Goal: Obtain resource: Download file/media

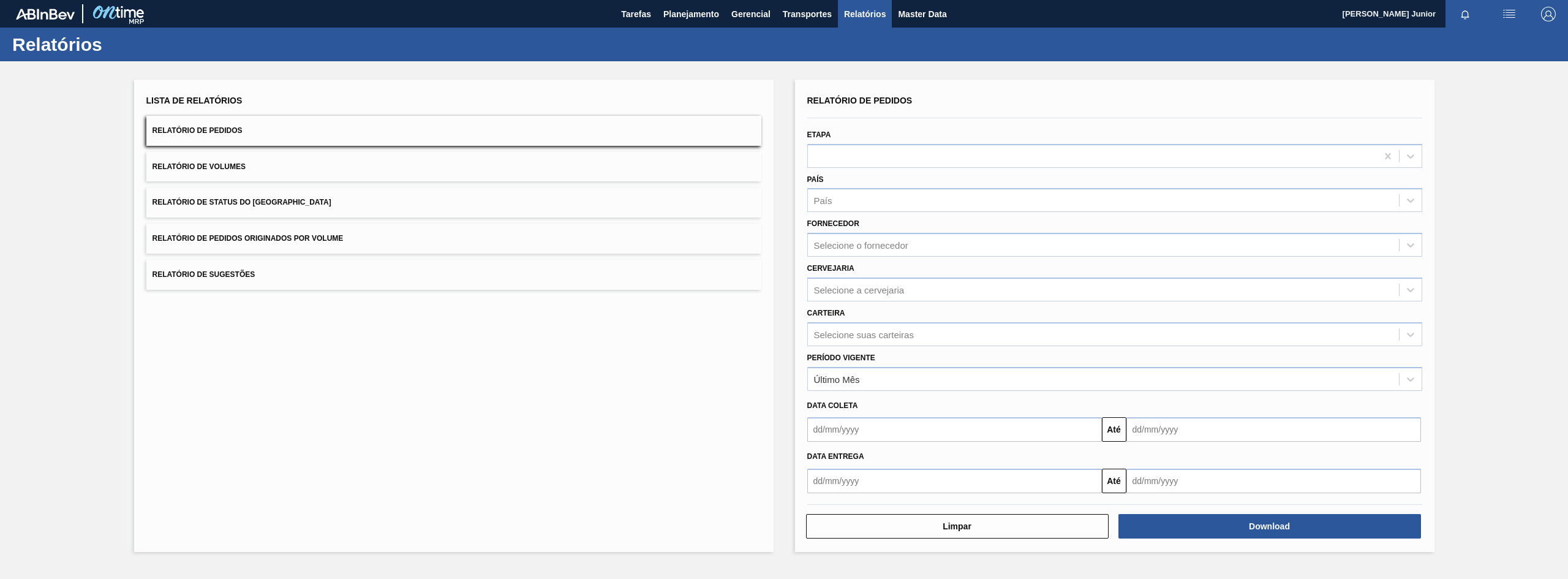
click at [414, 228] on button "Relatório de Pedidos Originados por Volume" at bounding box center [454, 239] width 615 height 30
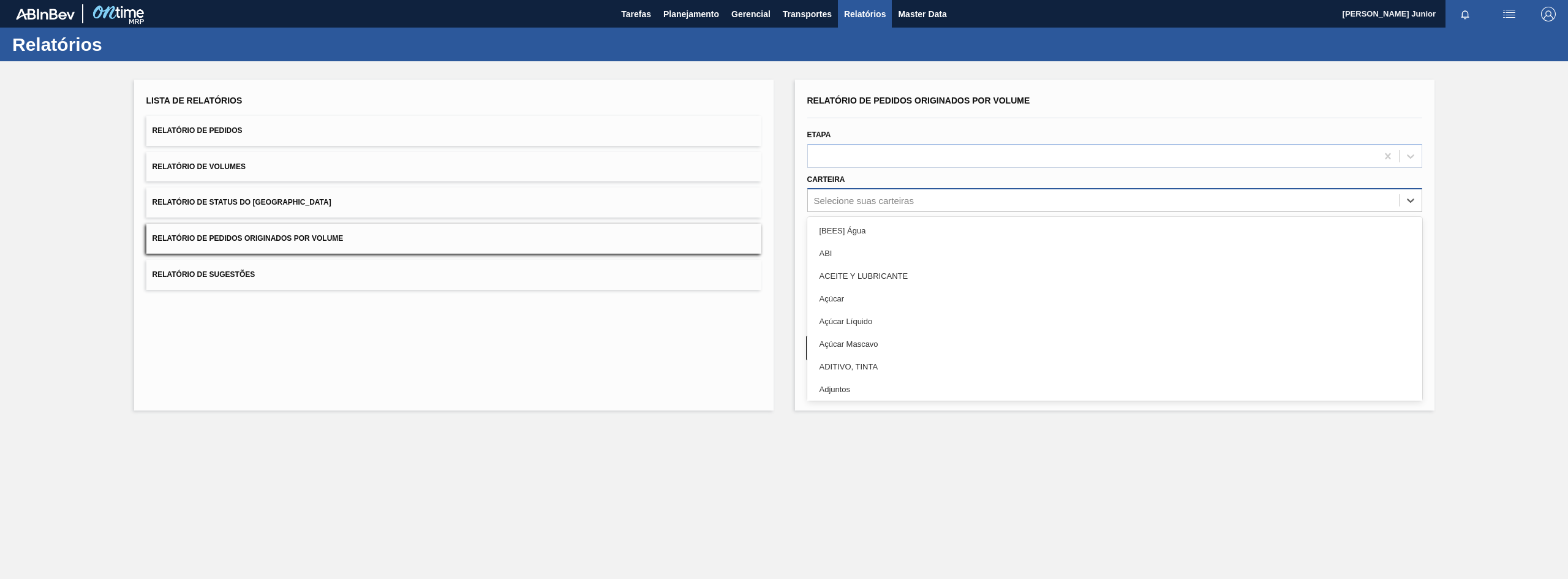
click at [916, 206] on div "Selecione suas carteiras" at bounding box center [1103, 201] width 591 height 18
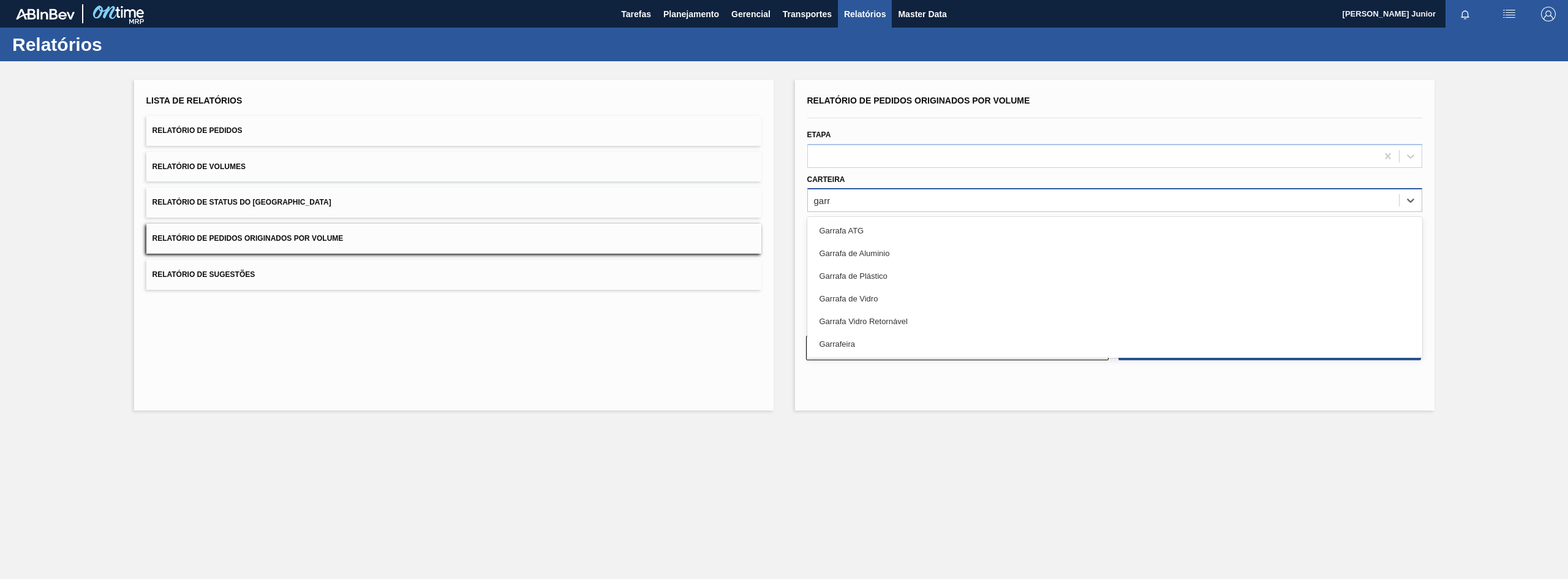
type input "garra"
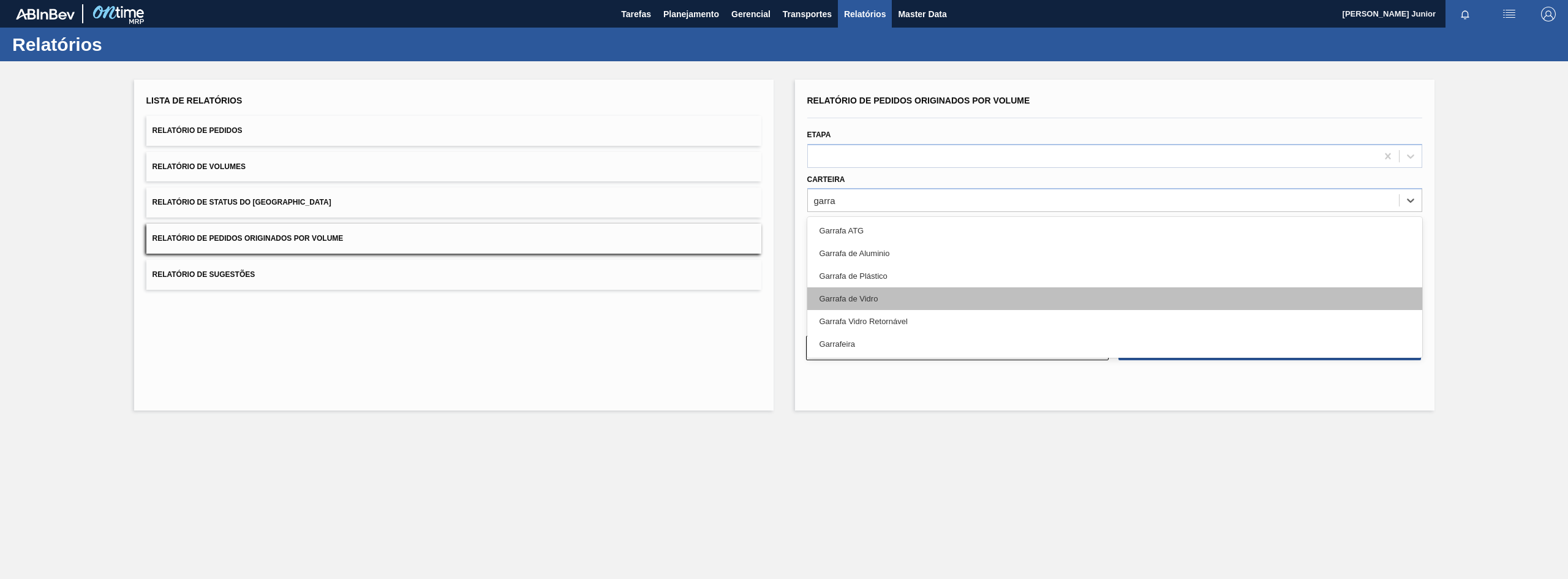
click at [876, 294] on div "Garrafa de Vidro" at bounding box center [1115, 299] width 615 height 22
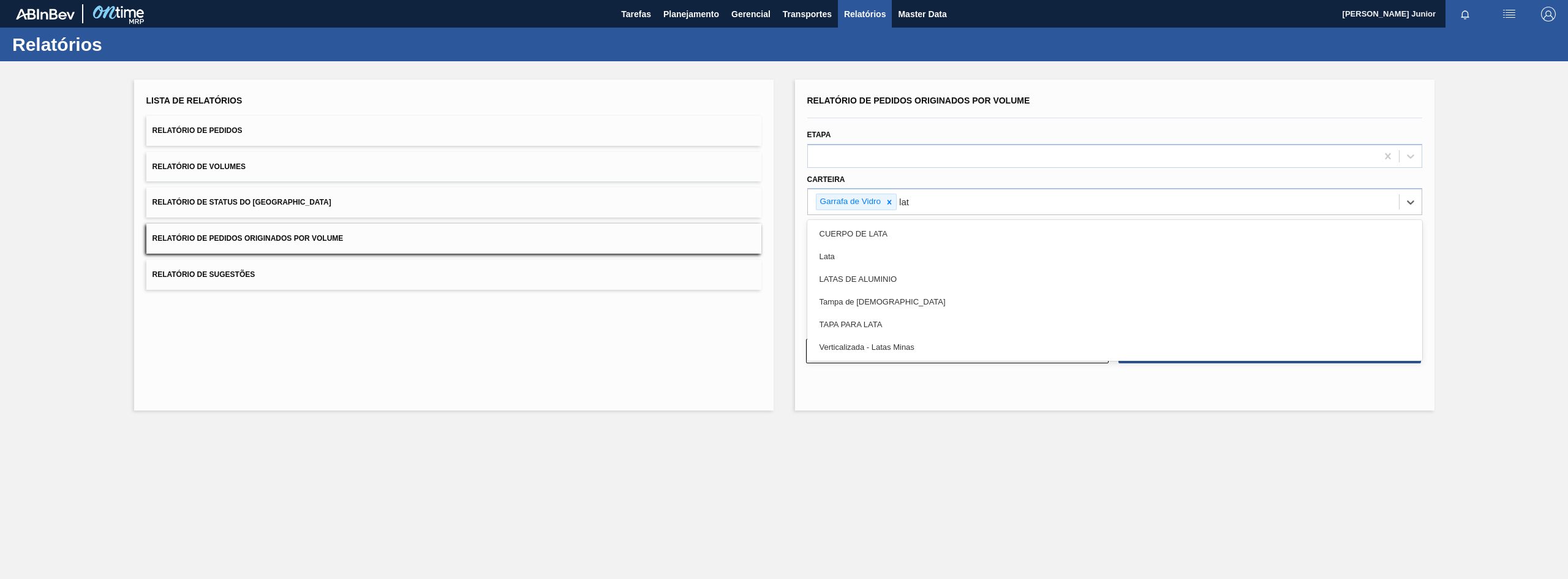
type input "lata"
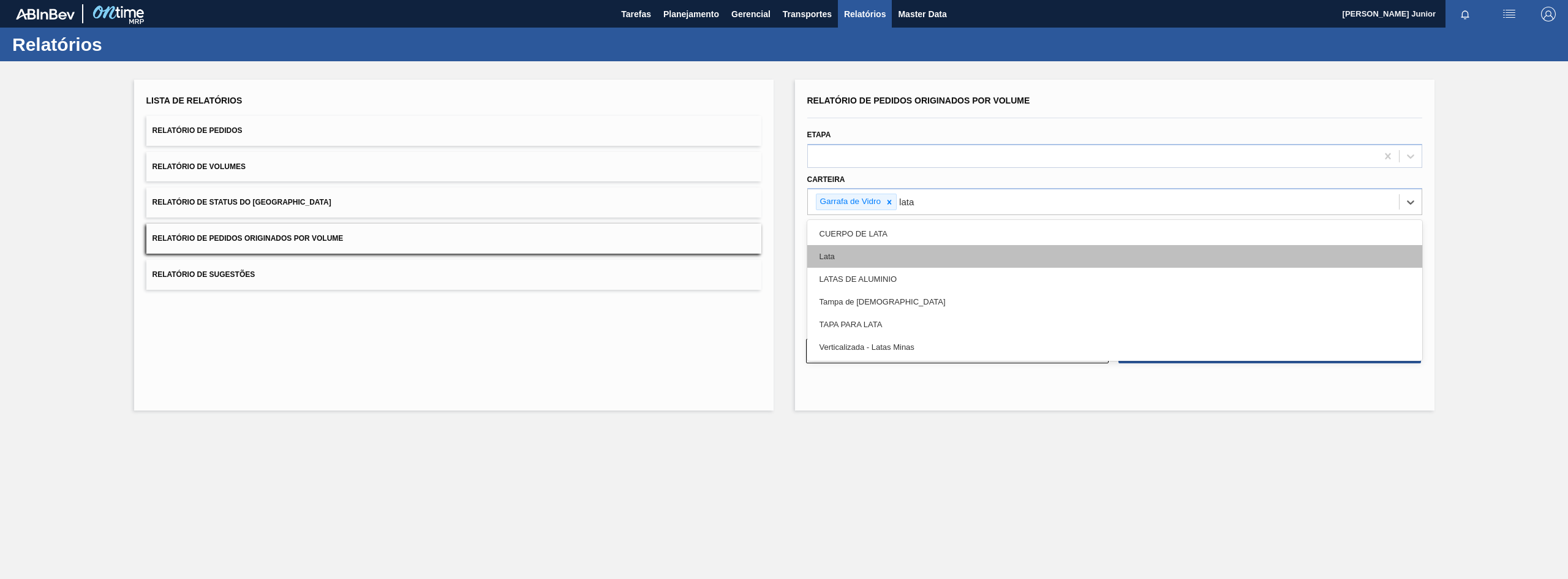
click at [949, 254] on div "Lata" at bounding box center [1115, 256] width 615 height 22
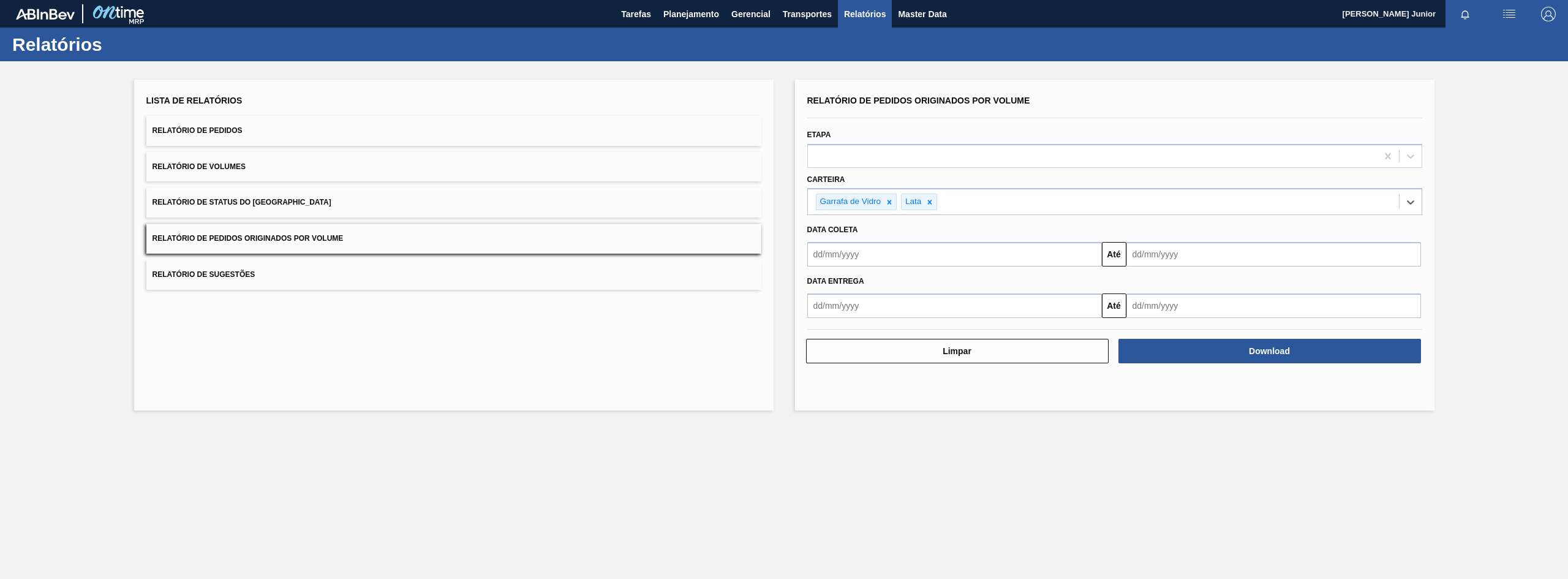
type input "a"
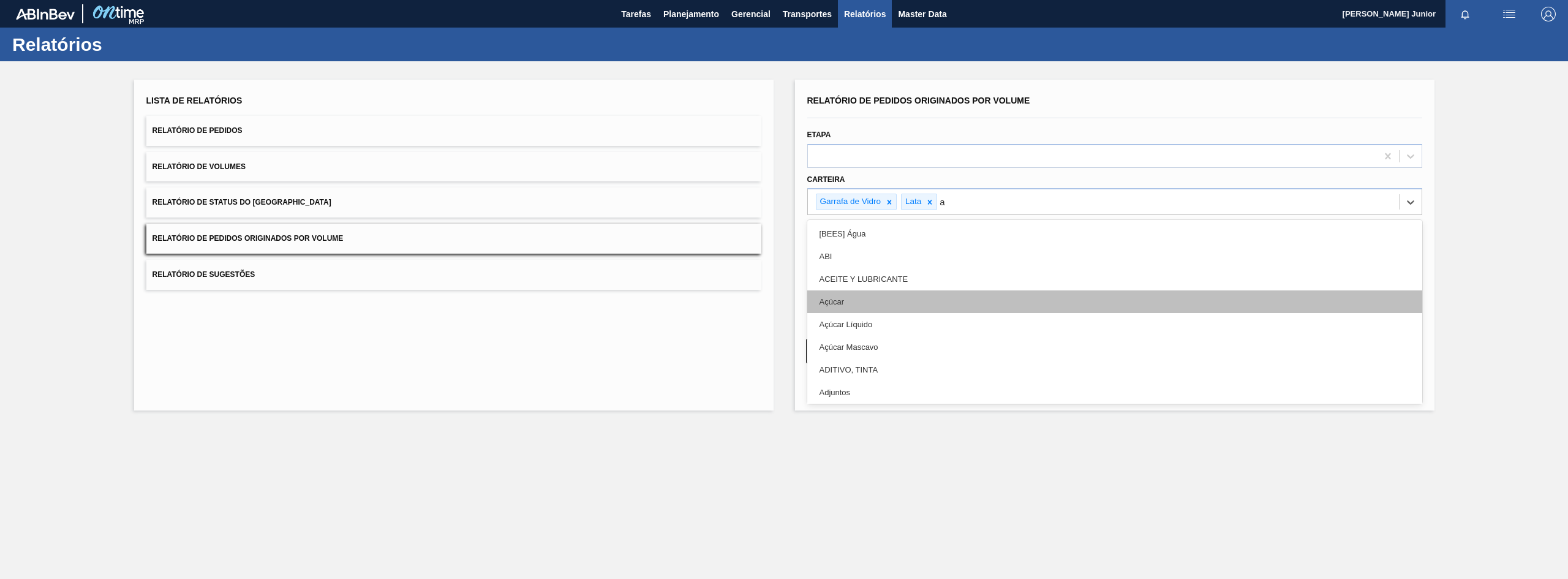
click at [928, 292] on div "Açúcar" at bounding box center [1115, 302] width 615 height 22
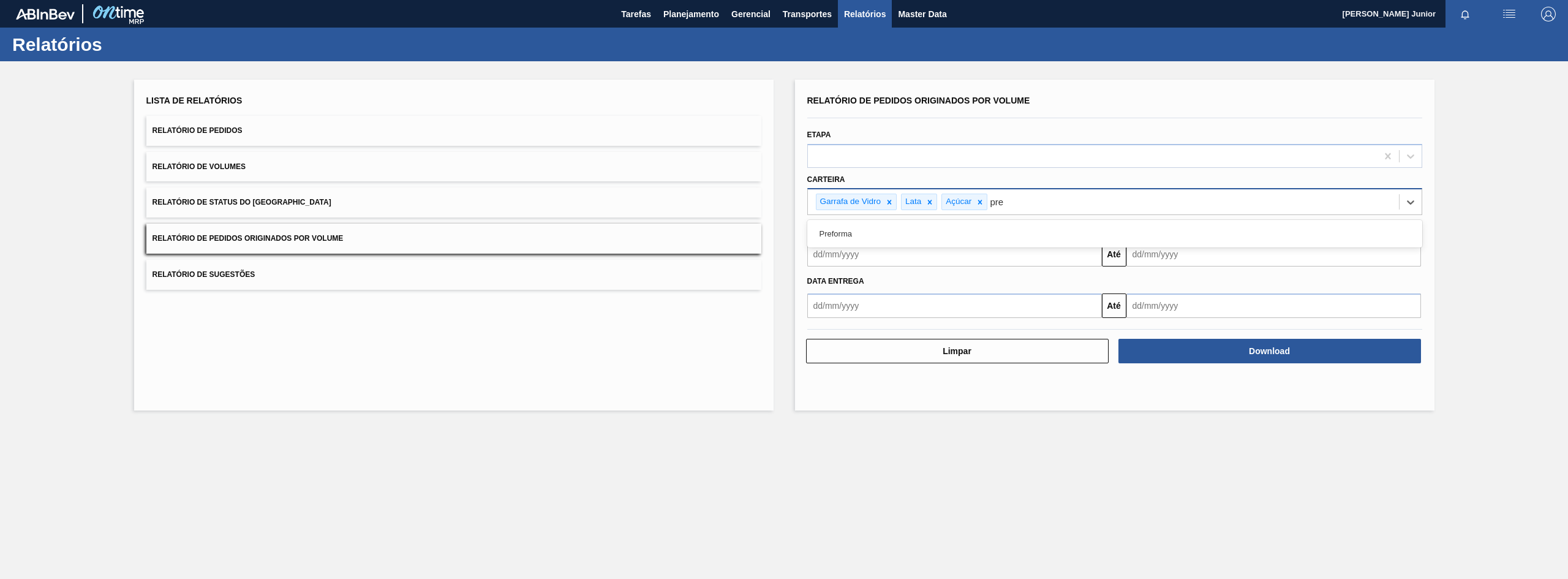
type input "pref"
click at [981, 248] on div "Preforma" at bounding box center [1115, 234] width 615 height 27
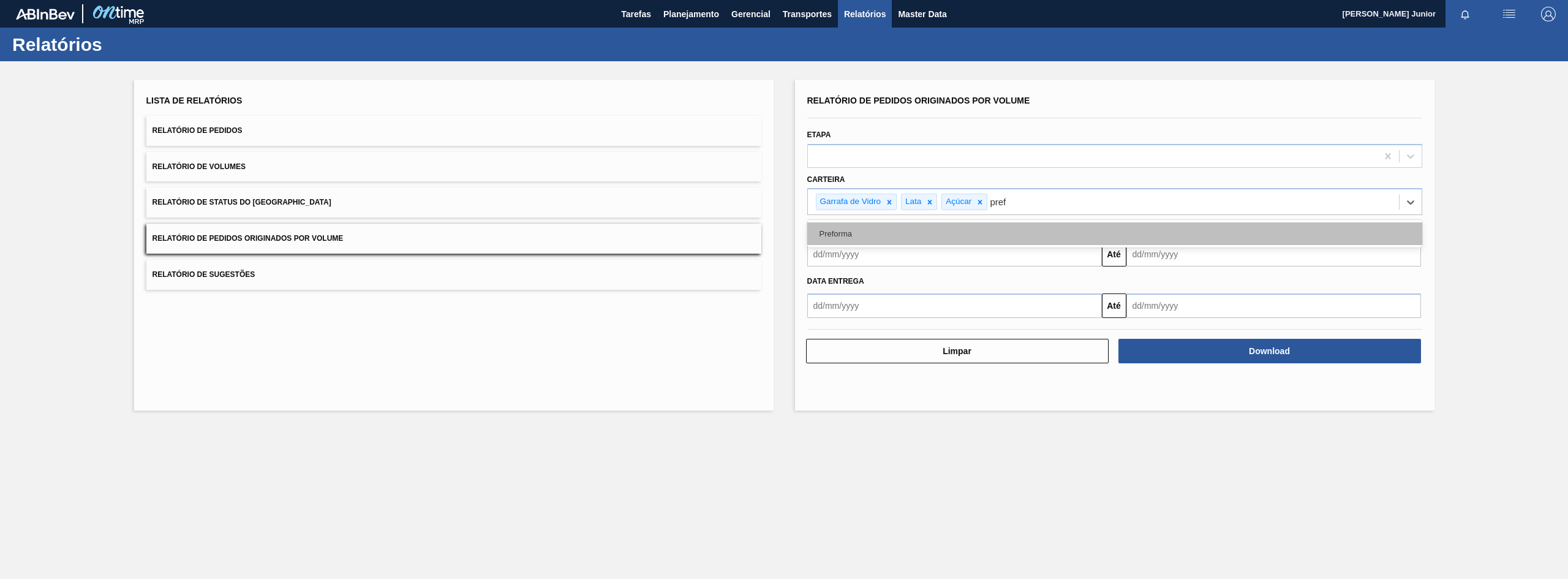
click at [984, 238] on div "Preforma" at bounding box center [1115, 234] width 615 height 22
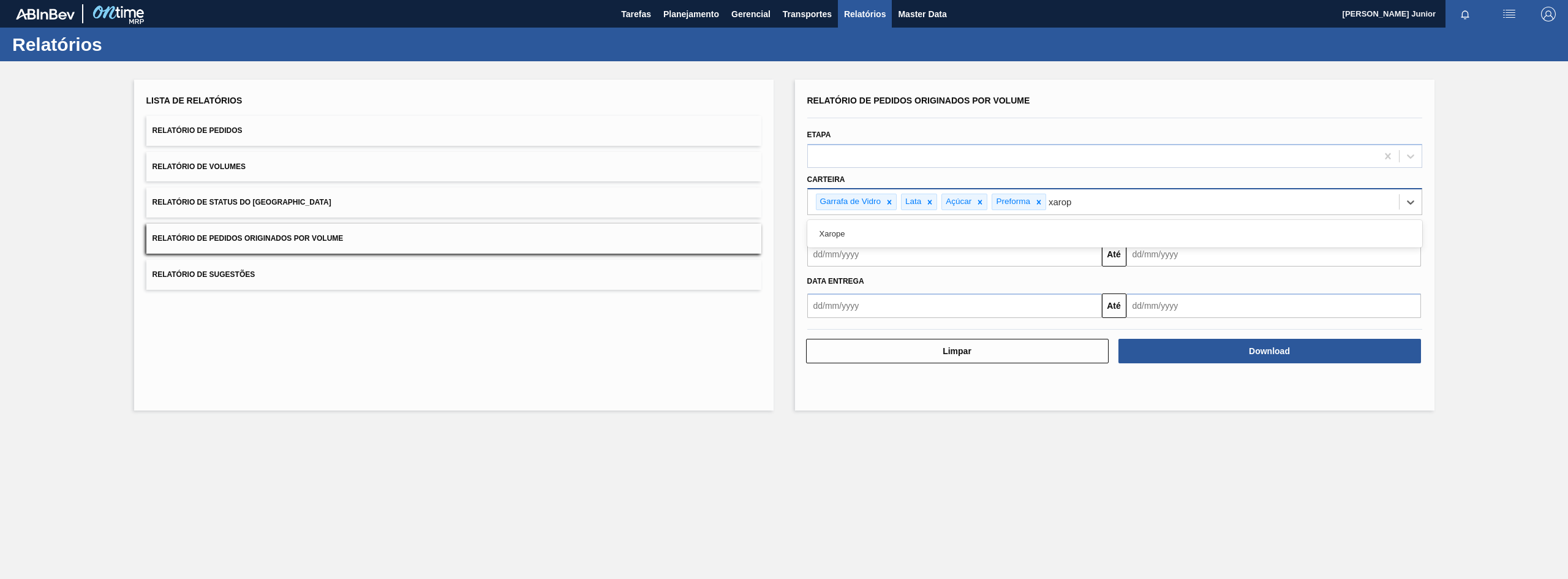
type input "xarope"
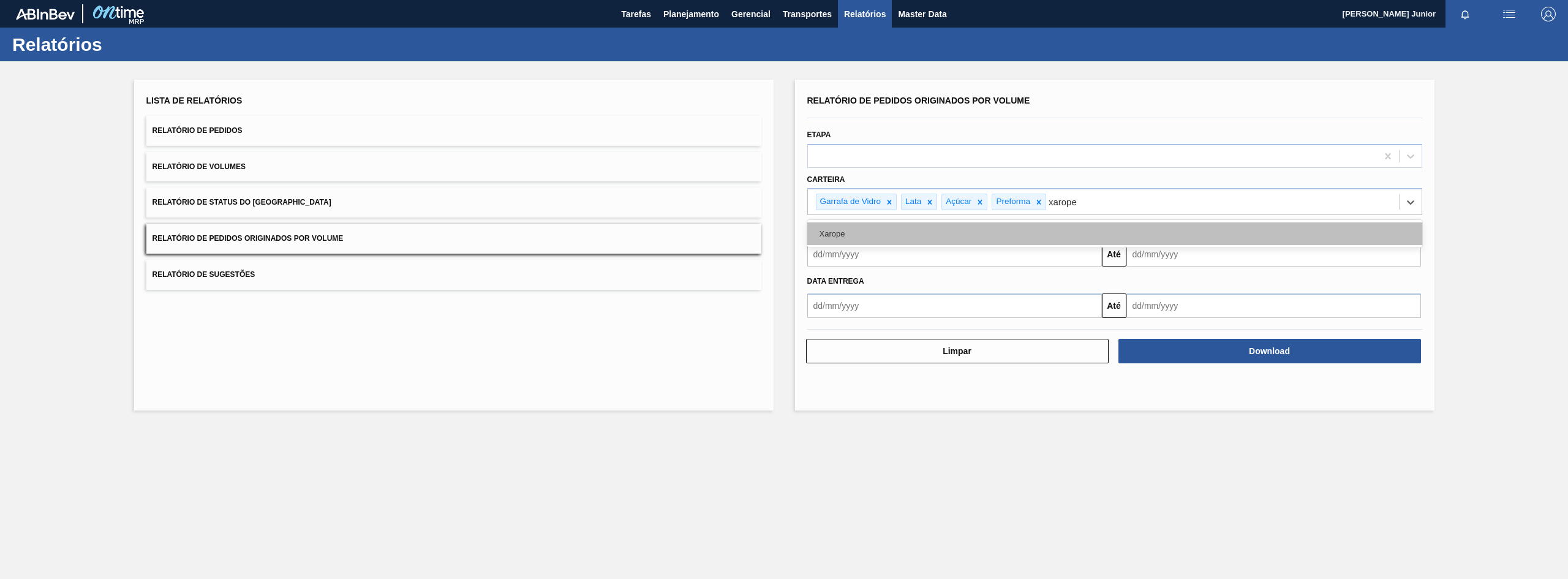
click at [1097, 237] on div "Xarope" at bounding box center [1115, 234] width 615 height 22
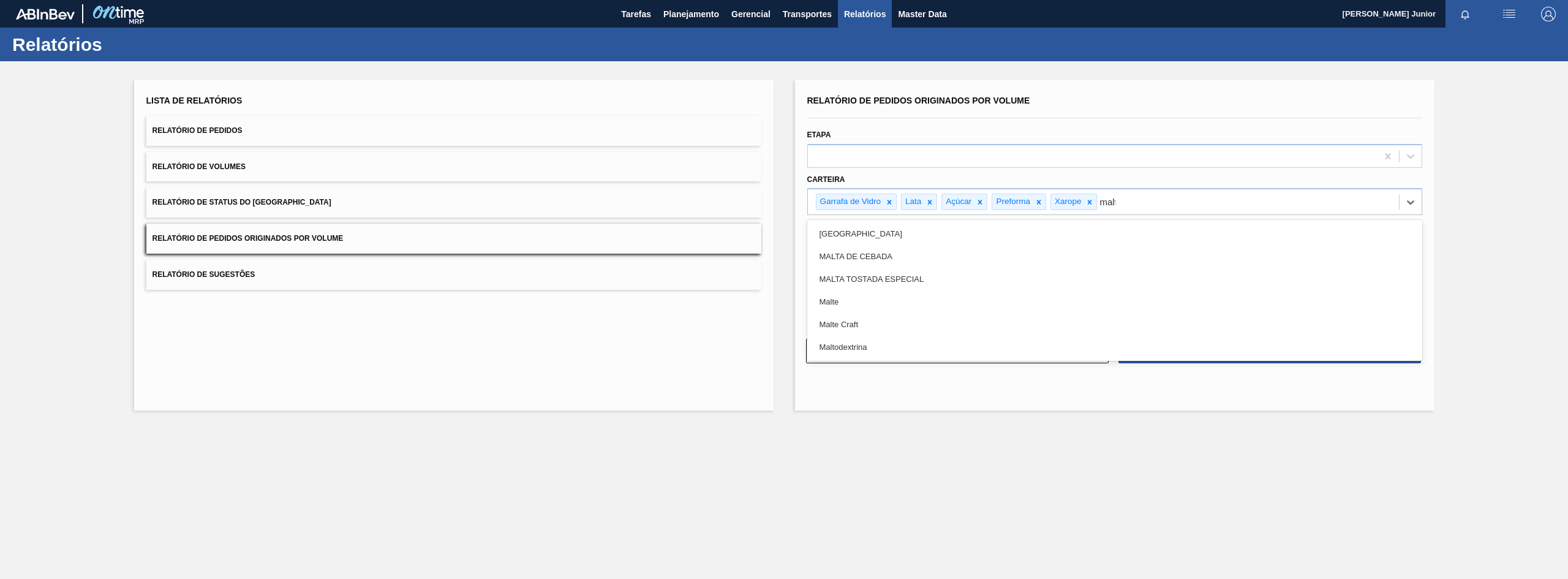
type input "malte"
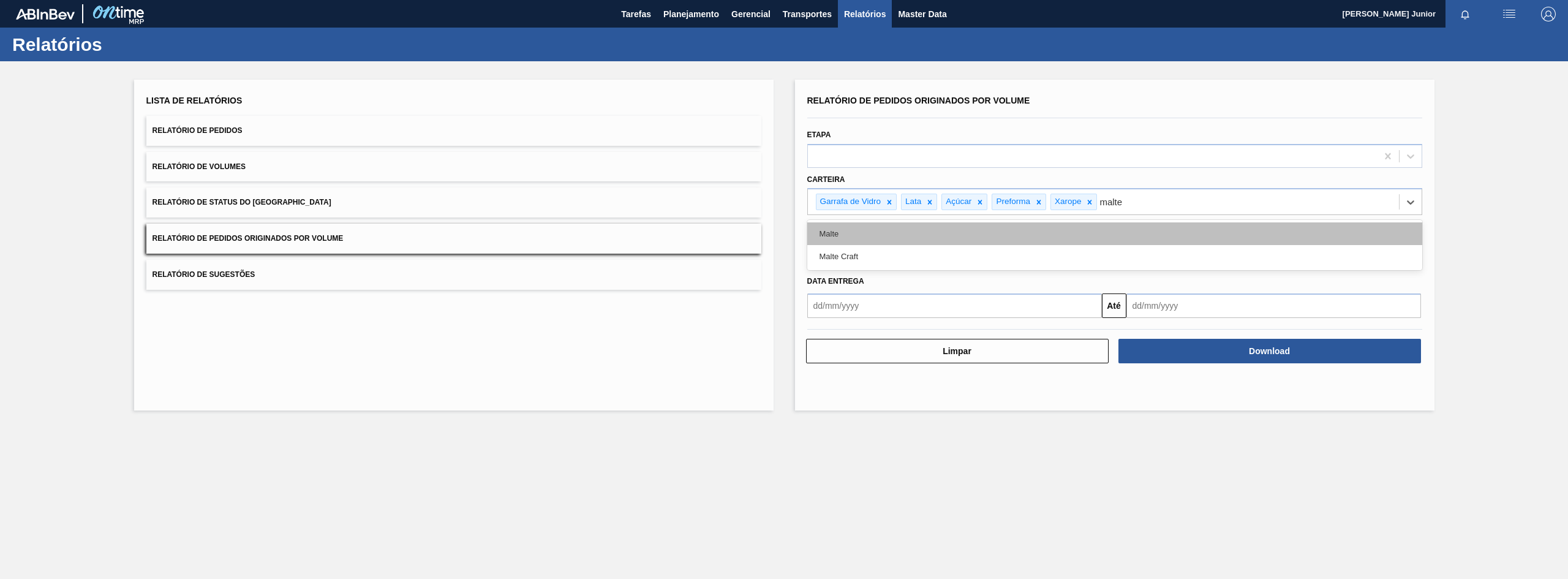
click at [1091, 237] on div "Malte" at bounding box center [1115, 234] width 615 height 22
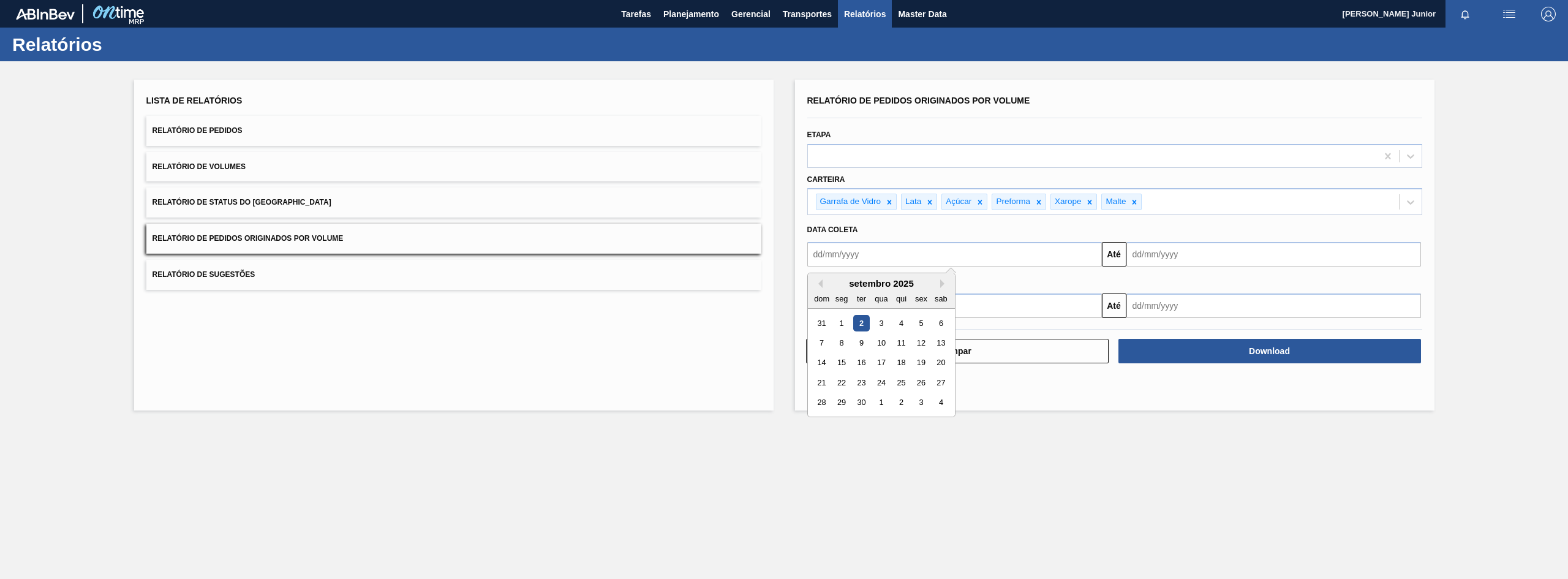
click at [968, 261] on input "text" at bounding box center [955, 254] width 295 height 24
click at [822, 282] on button "Previous Month" at bounding box center [818, 284] width 9 height 9
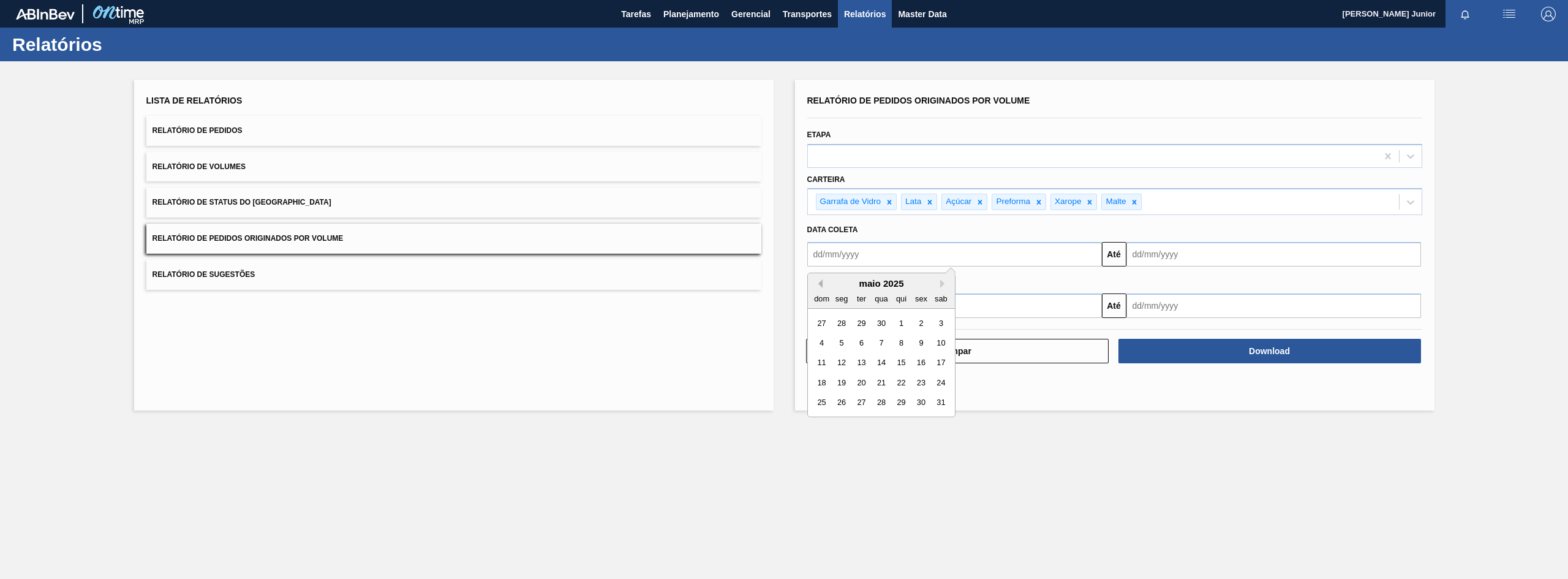
click at [822, 282] on button "Previous Month" at bounding box center [818, 284] width 9 height 9
click at [883, 318] on div "1" at bounding box center [881, 323] width 17 height 17
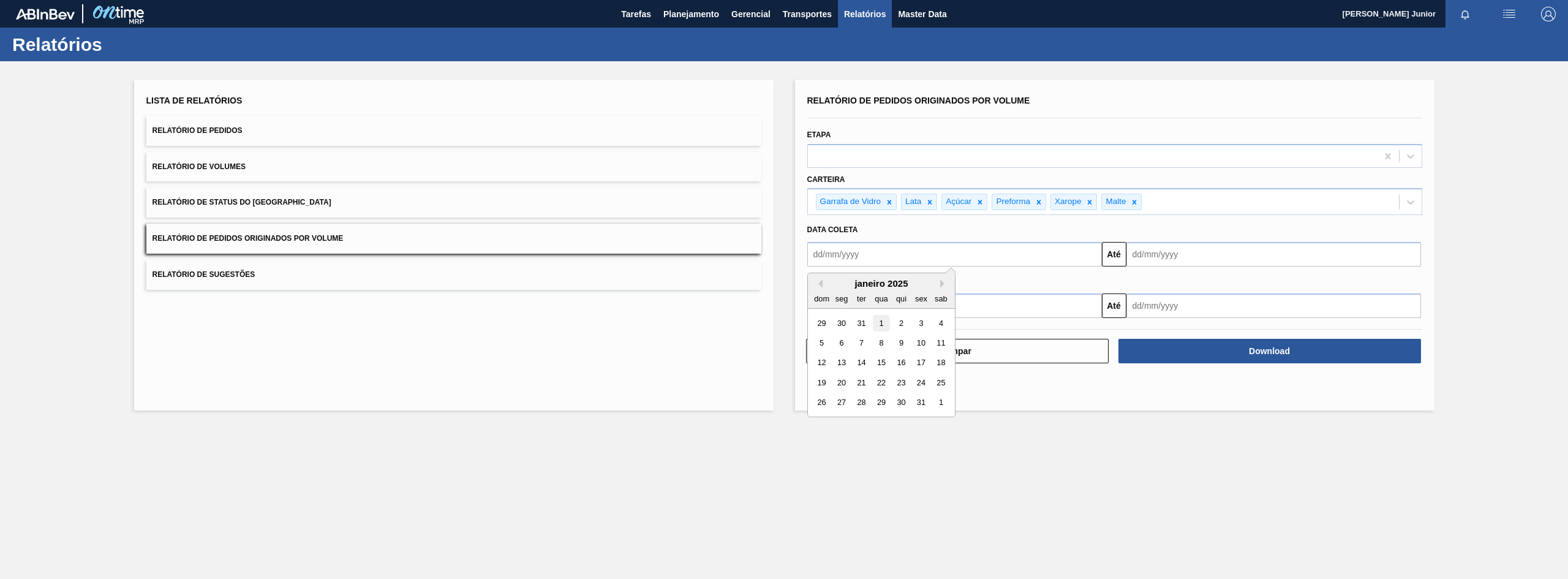
type input "01/01/2025"
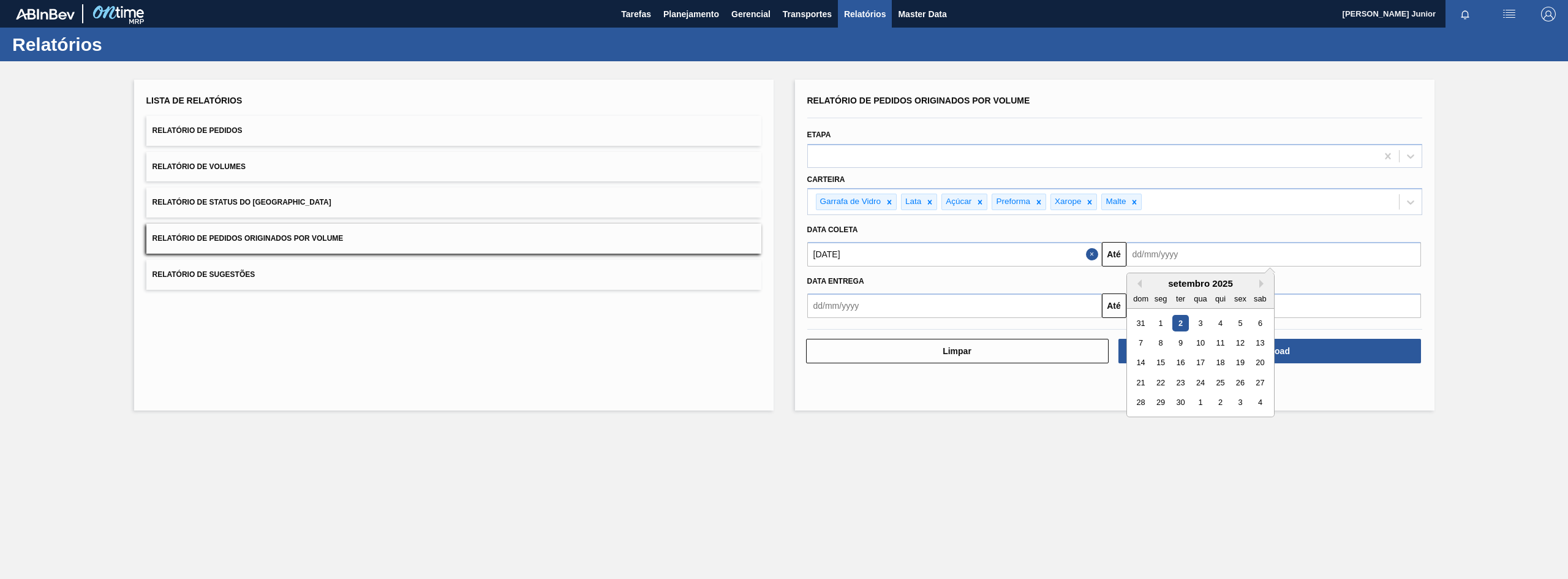
click at [1214, 262] on input "text" at bounding box center [1274, 254] width 295 height 24
click at [1161, 318] on div "1" at bounding box center [1160, 323] width 17 height 17
type input "01/09/2025"
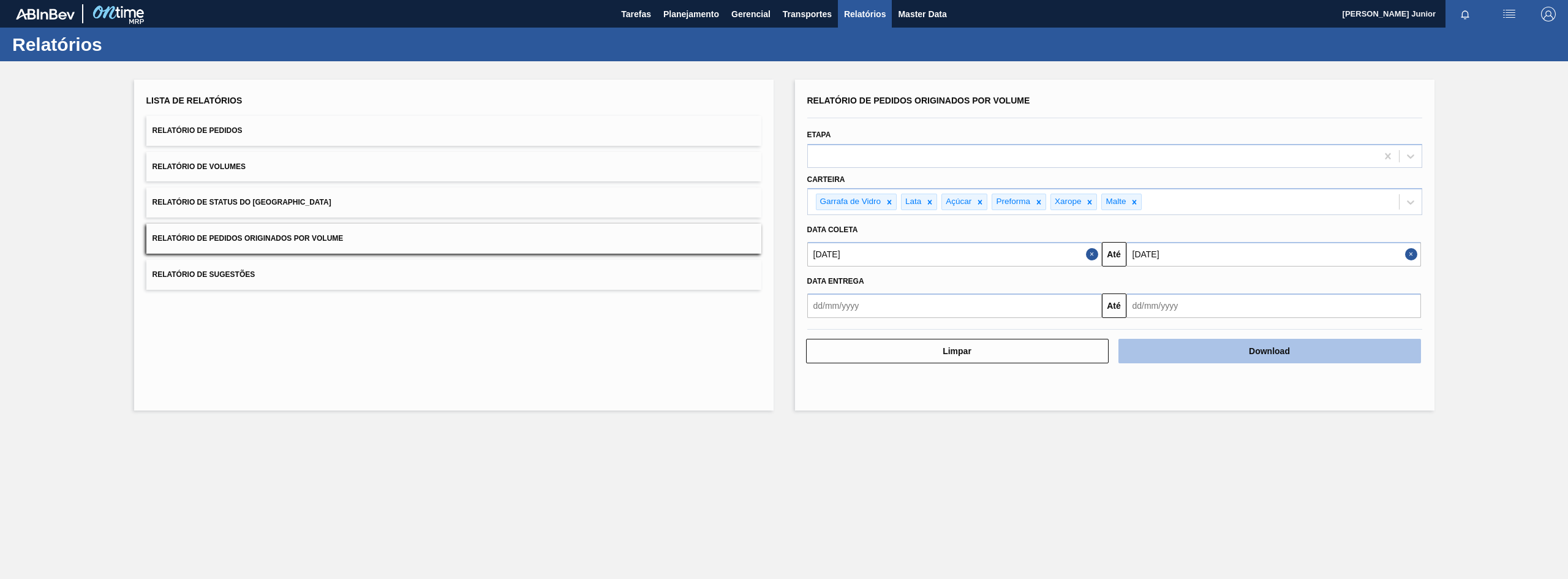
click at [1219, 356] on button "Download" at bounding box center [1270, 351] width 303 height 24
